Goal: Information Seeking & Learning: Compare options

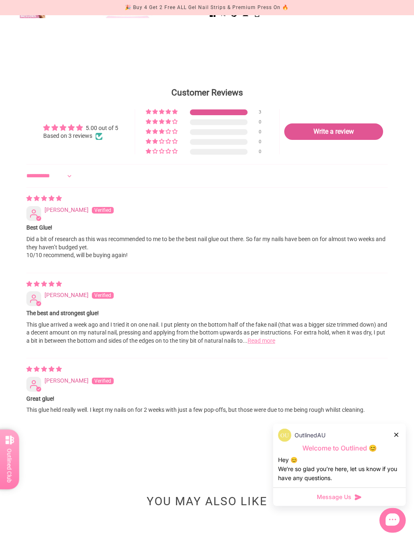
scroll to position [957, 0]
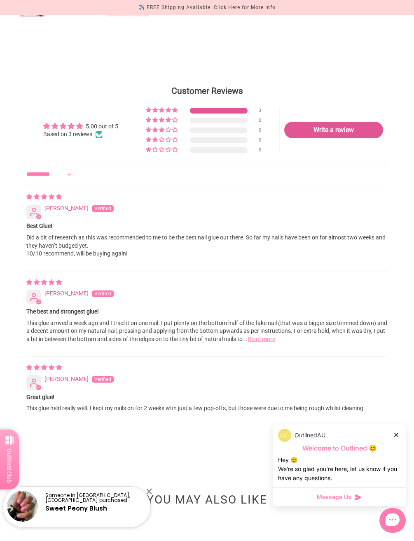
click at [275, 343] on link "Read more" at bounding box center [261, 339] width 28 height 7
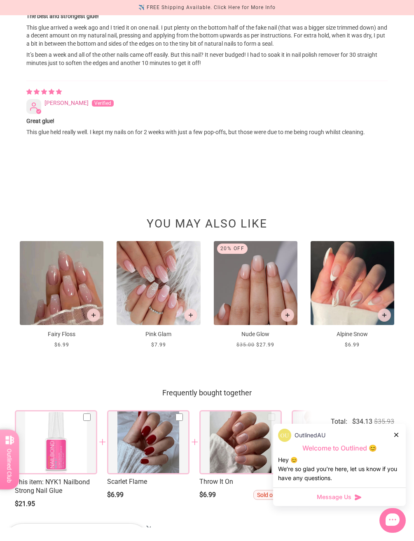
scroll to position [1253, 0]
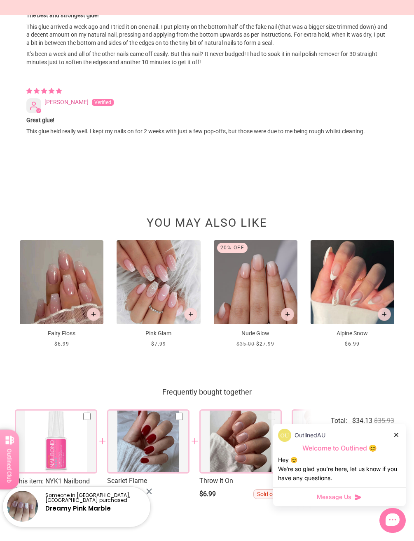
click at [68, 301] on img at bounding box center [62, 282] width 84 height 84
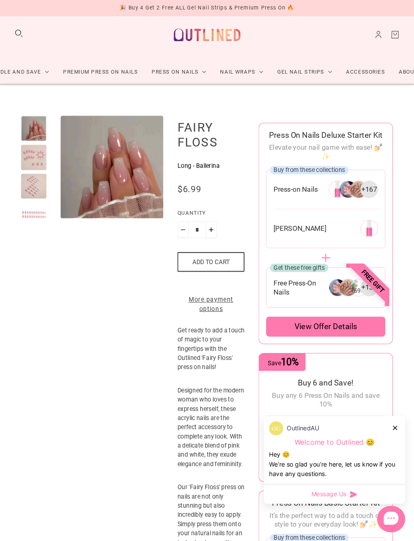
scroll to position [9, 0]
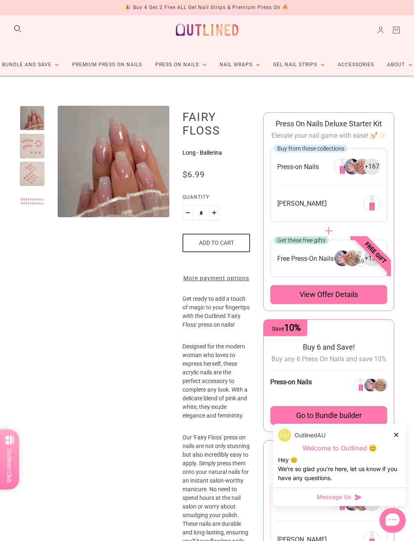
click at [31, 149] on div at bounding box center [32, 146] width 25 height 25
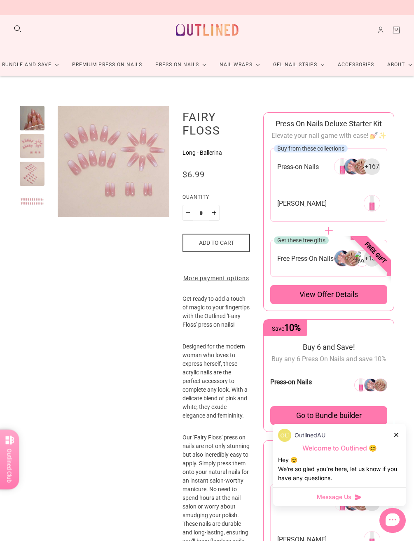
click at [29, 170] on div at bounding box center [32, 174] width 25 height 25
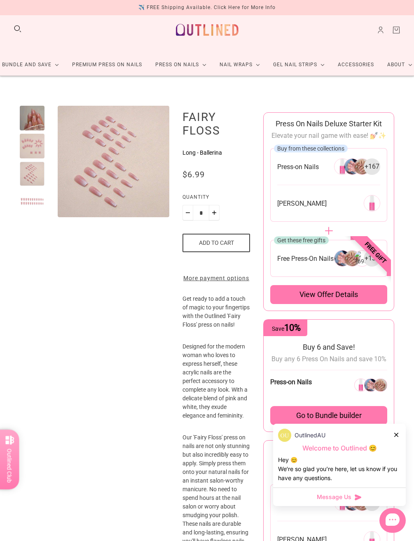
click at [25, 200] on div at bounding box center [32, 201] width 25 height 25
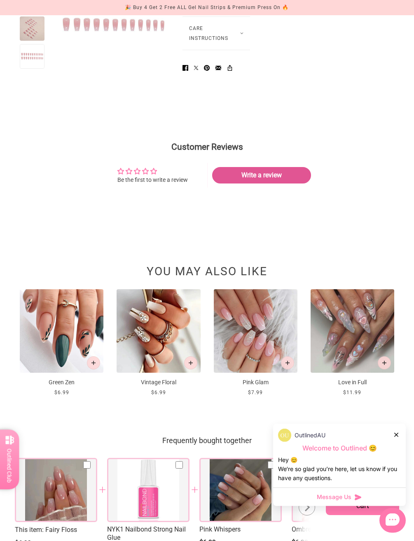
scroll to position [870, 0]
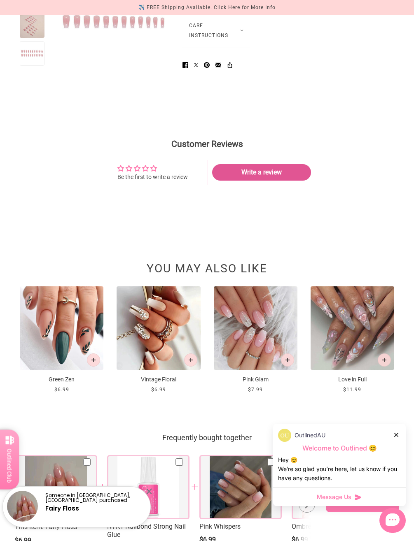
click at [345, 370] on img at bounding box center [352, 329] width 84 height 84
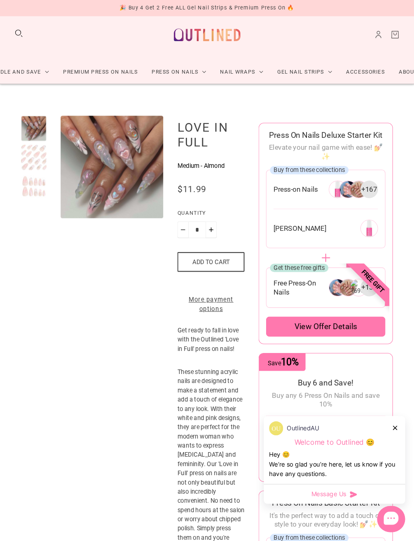
scroll to position [9, 0]
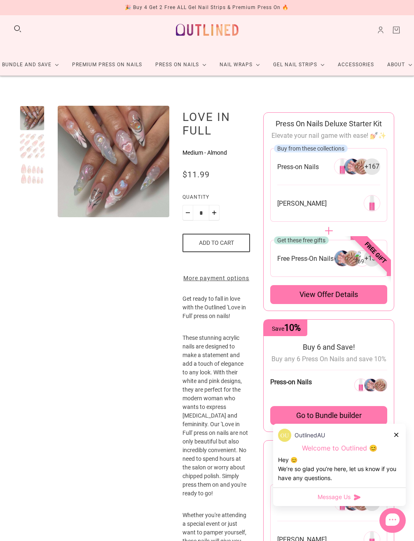
click at [23, 147] on div at bounding box center [32, 146] width 25 height 25
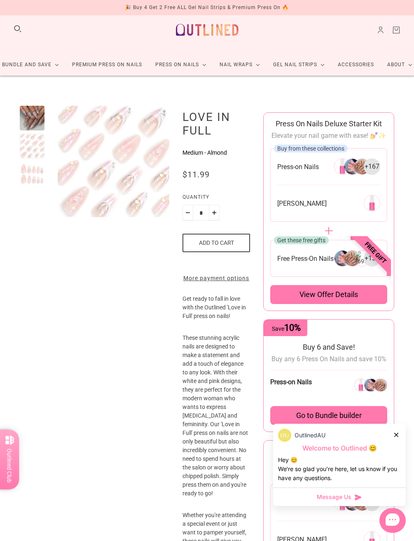
click at [32, 176] on div at bounding box center [32, 174] width 25 height 25
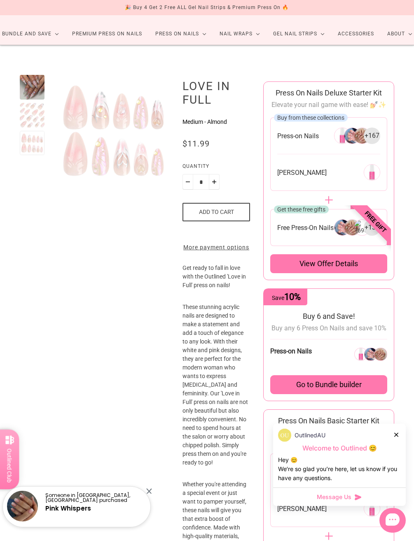
scroll to position [0, 0]
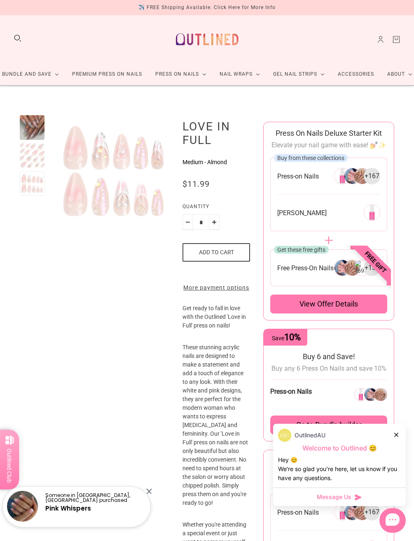
click at [79, 75] on link "Premium Press On Nails" at bounding box center [106, 74] width 83 height 22
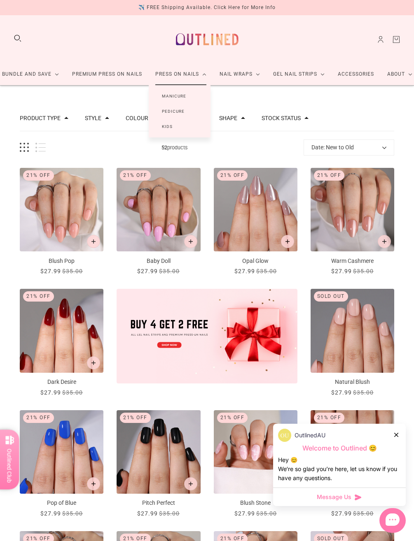
click at [162, 73] on link "Press On Nails" at bounding box center [181, 74] width 64 height 22
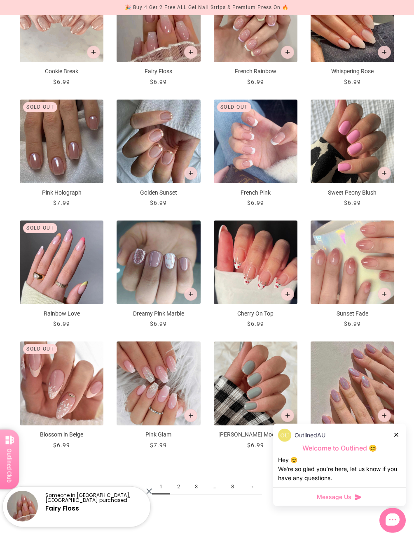
scroll to position [432, 0]
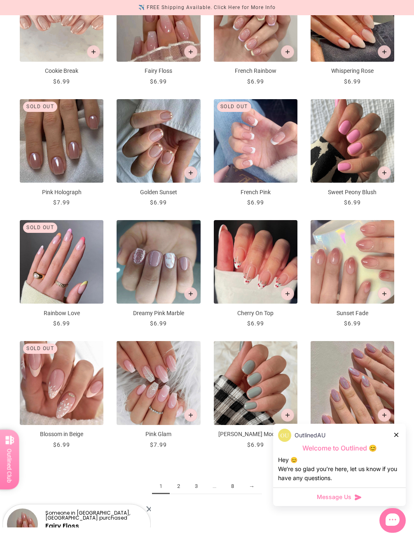
click at [239, 258] on img "Cherry On Top" at bounding box center [256, 262] width 84 height 84
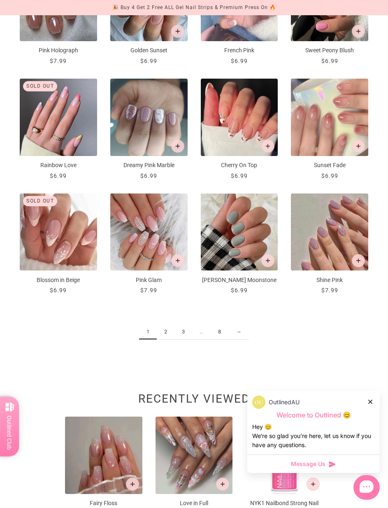
scroll to position [574, 0]
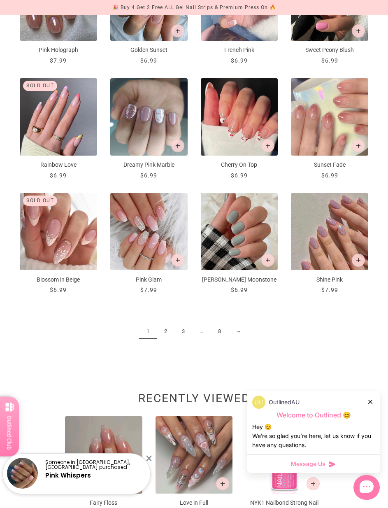
click at [165, 333] on link "2" at bounding box center [166, 331] width 18 height 15
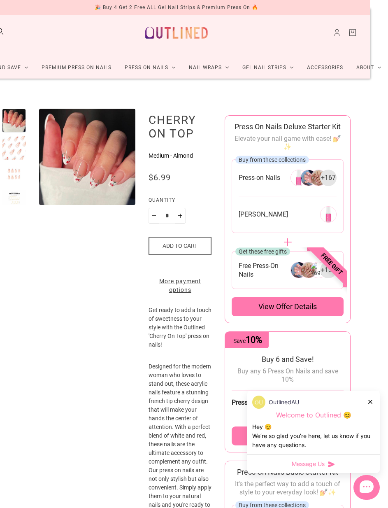
click at [7, 144] on div at bounding box center [14, 148] width 24 height 24
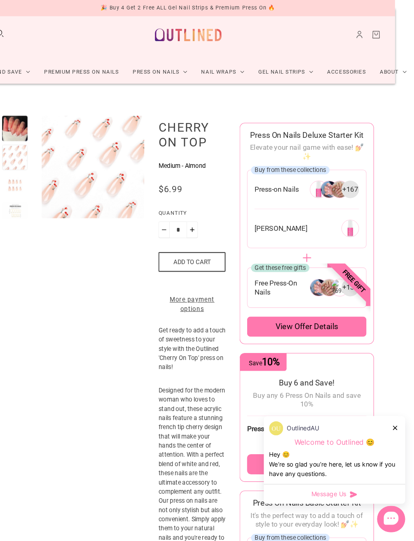
scroll to position [9, 13]
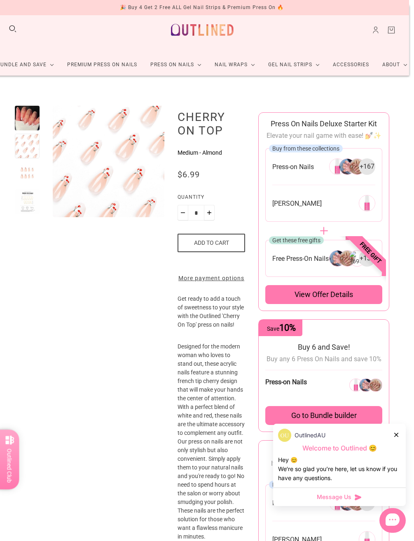
click at [18, 198] on div at bounding box center [27, 201] width 25 height 25
